Goal: Task Accomplishment & Management: Use online tool/utility

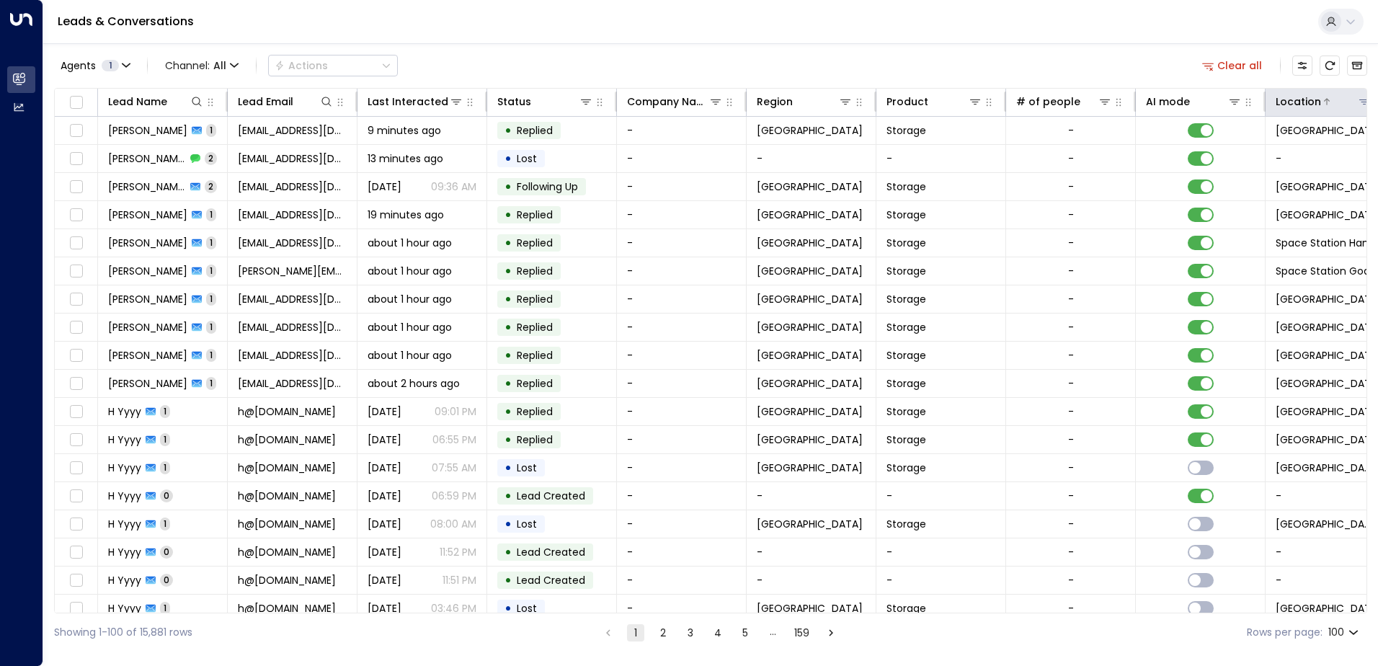
click at [1358, 100] on icon at bounding box center [1364, 102] width 12 height 12
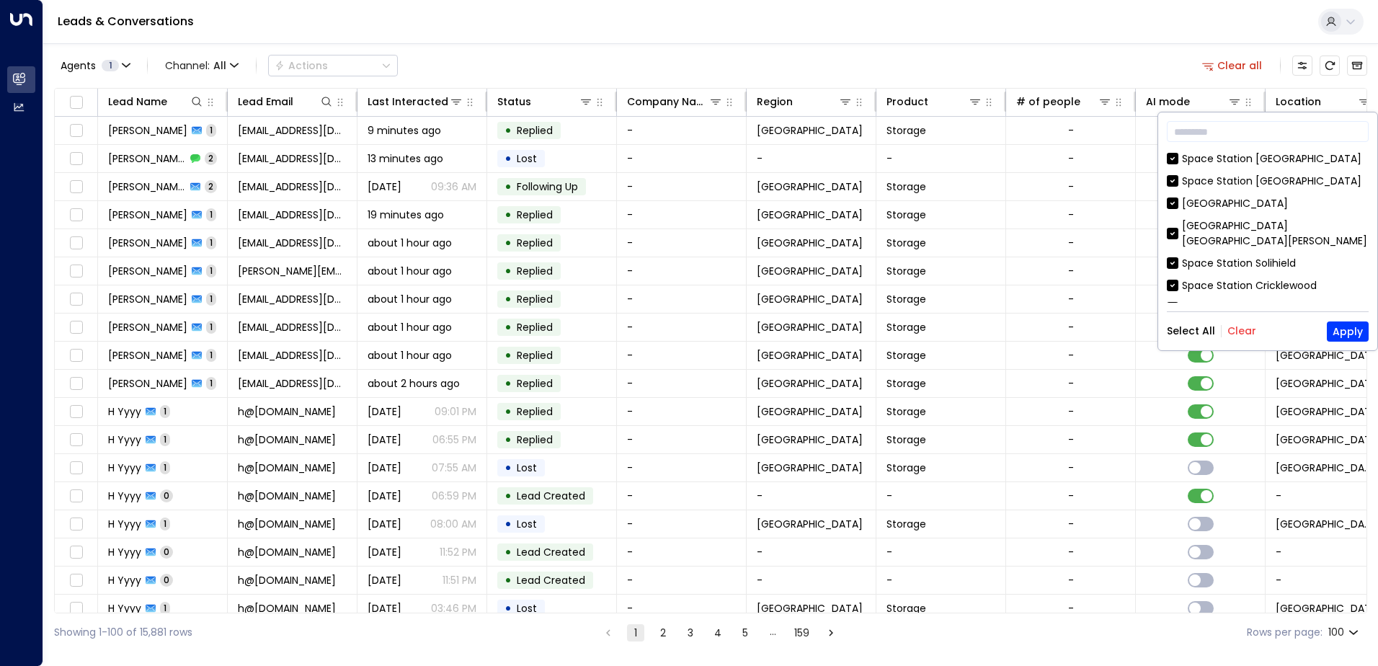
click at [1240, 328] on button "Clear" at bounding box center [1241, 331] width 29 height 12
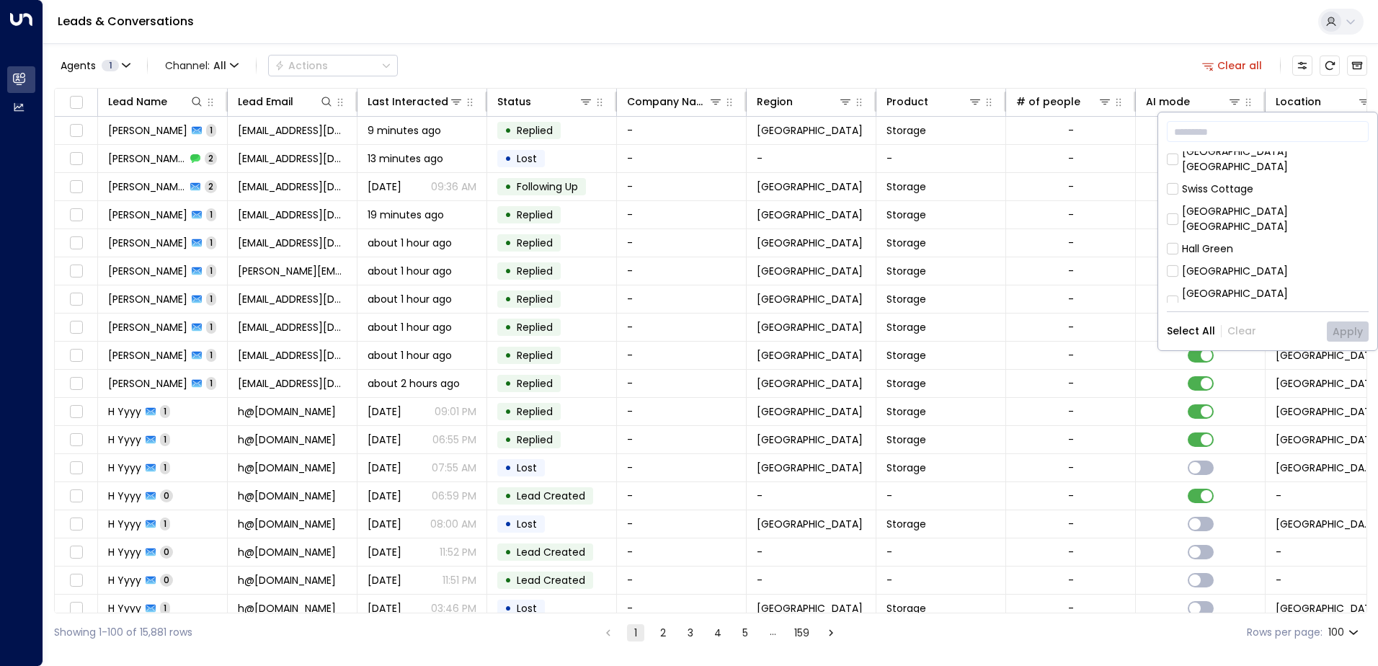
scroll to position [288, 0]
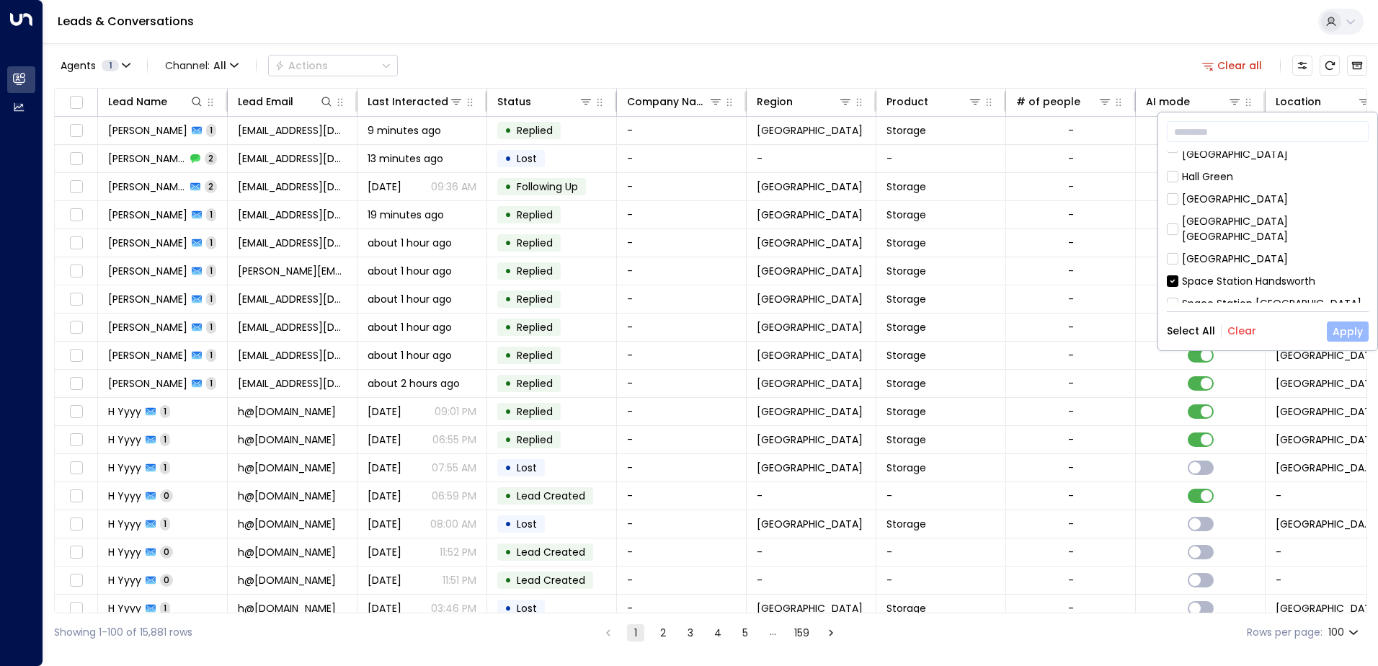
click at [1345, 330] on button "Apply" at bounding box center [1348, 331] width 42 height 20
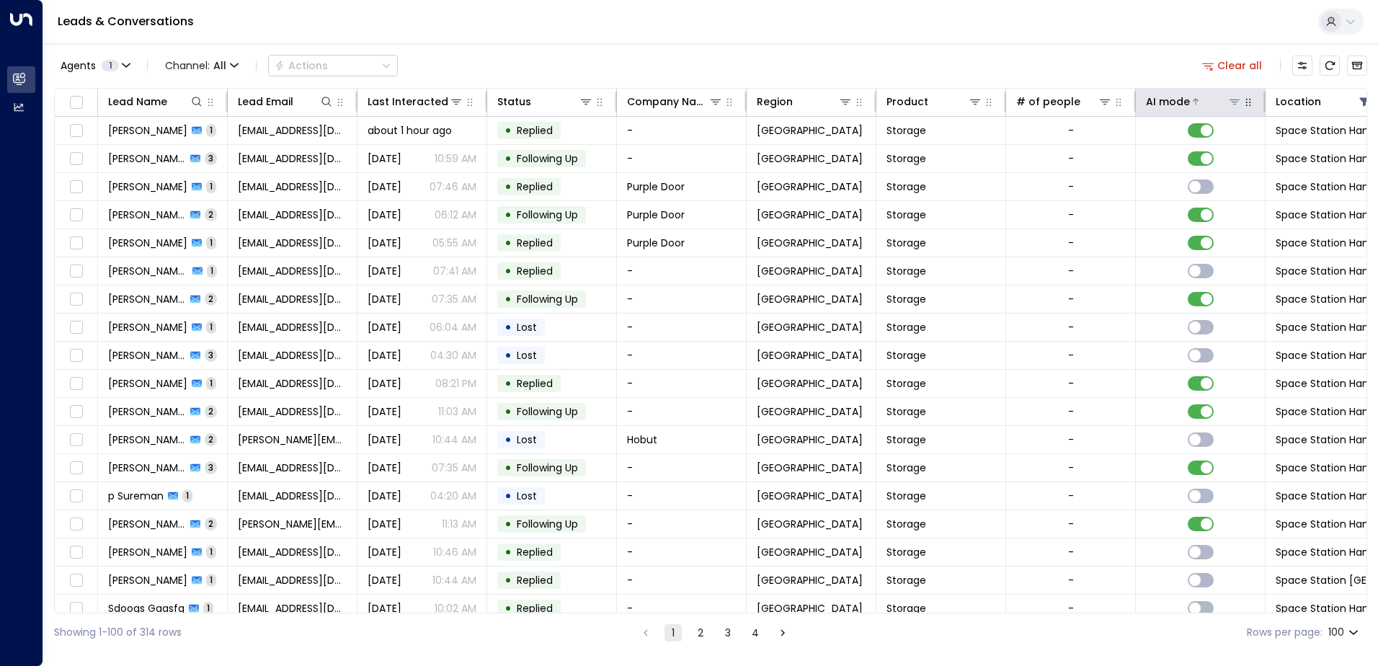
click at [1197, 105] on icon at bounding box center [1195, 101] width 9 height 9
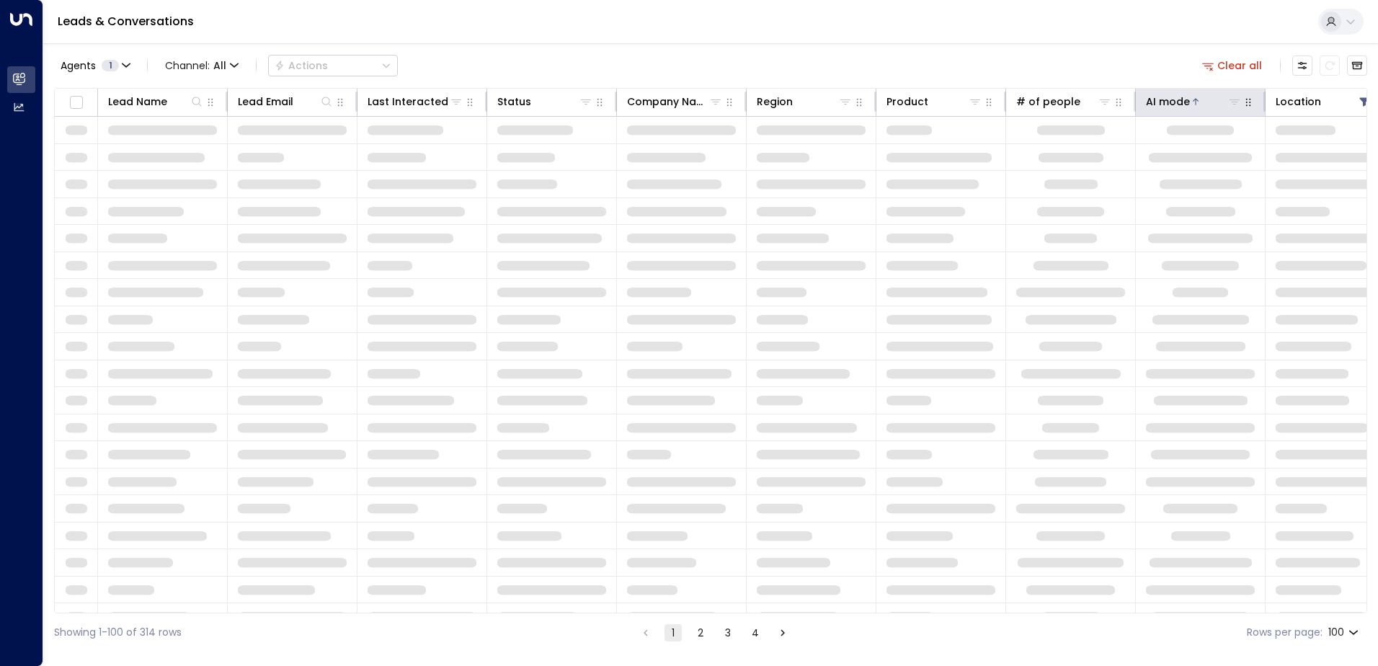
click at [1197, 105] on icon at bounding box center [1195, 101] width 9 height 9
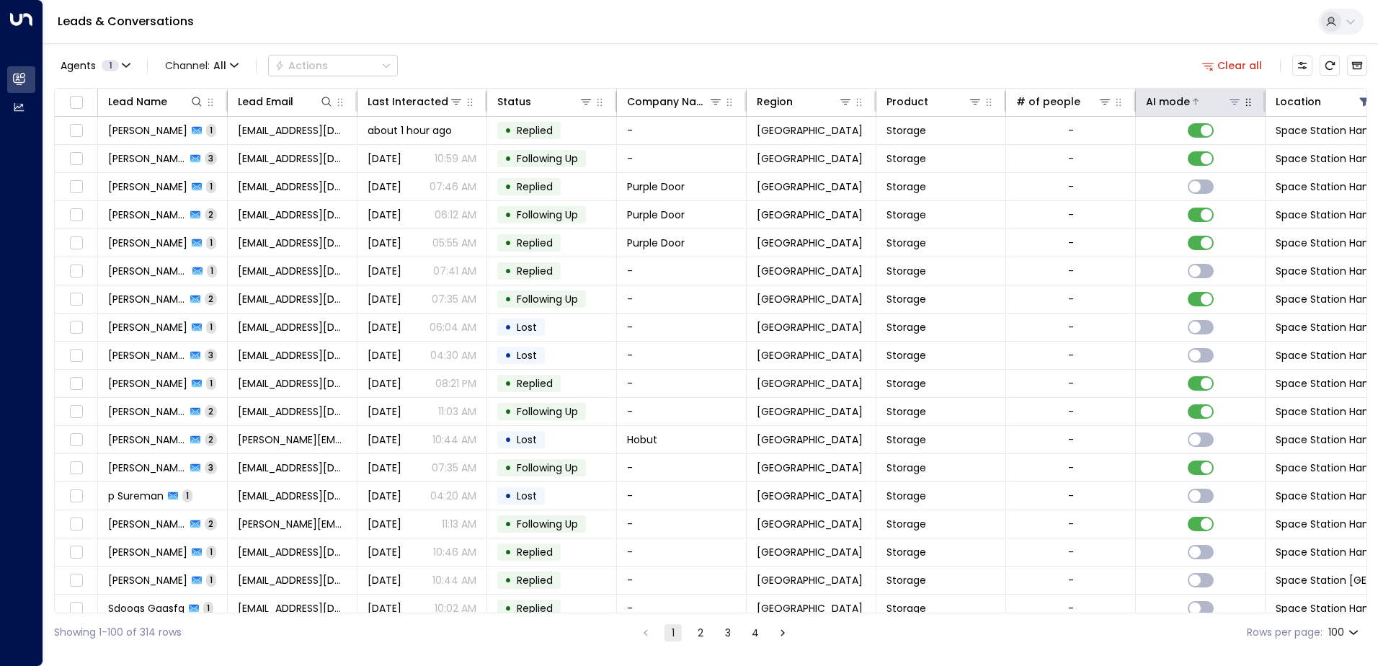
click at [1194, 101] on icon at bounding box center [1196, 101] width 6 height 6
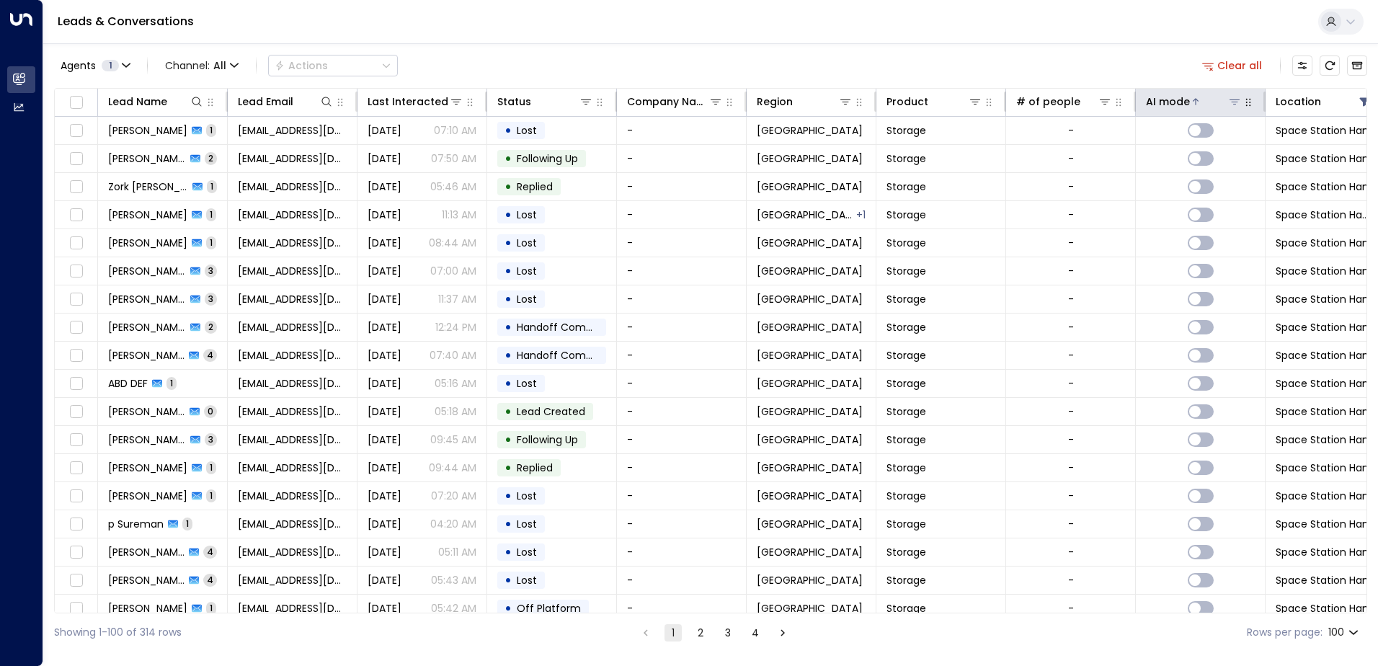
click at [1192, 104] on icon at bounding box center [1195, 101] width 9 height 9
